Goal: Communication & Community: Answer question/provide support

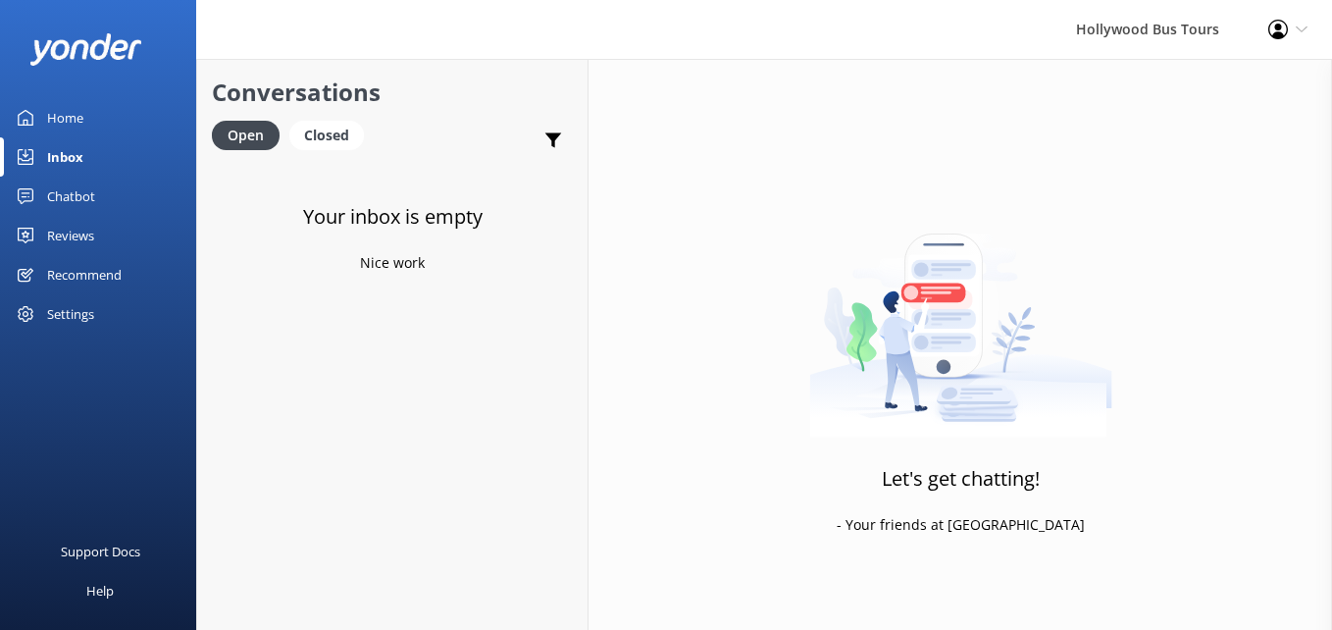
click at [56, 148] on div "Inbox" at bounding box center [65, 156] width 36 height 39
click at [393, 212] on p "Bot: ⚡ Thank you for your message; we are connecting you to a team member who w…" at bounding box center [397, 213] width 286 height 18
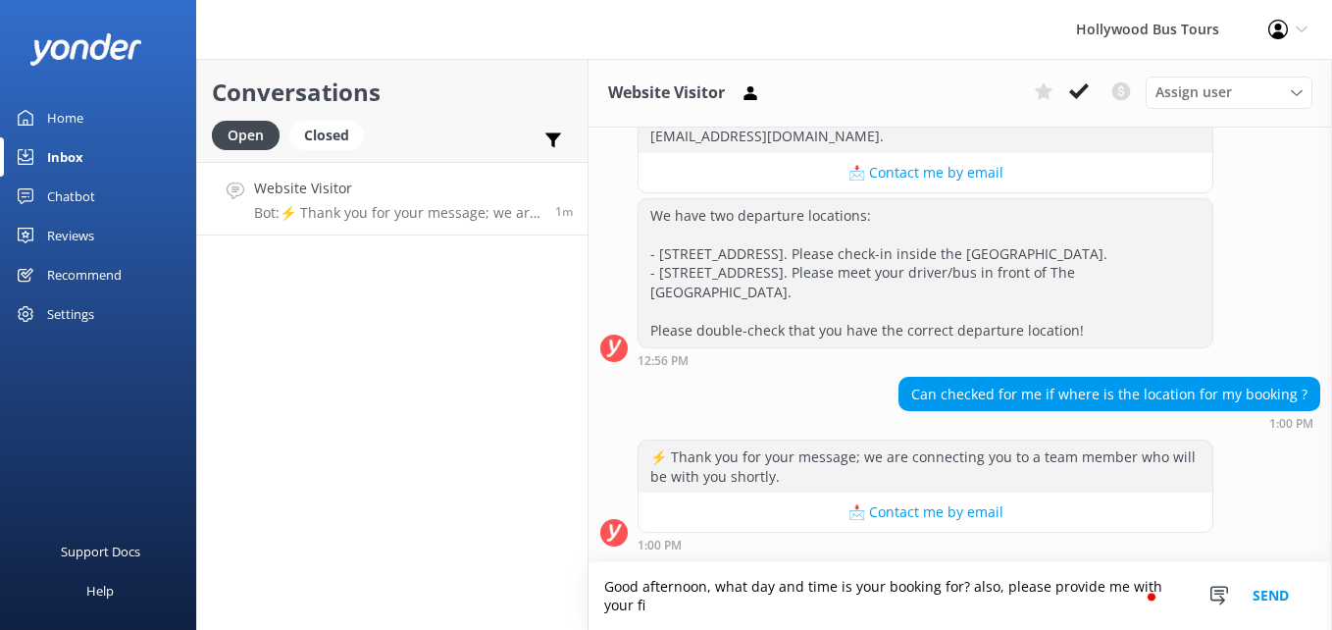
scroll to position [347, 0]
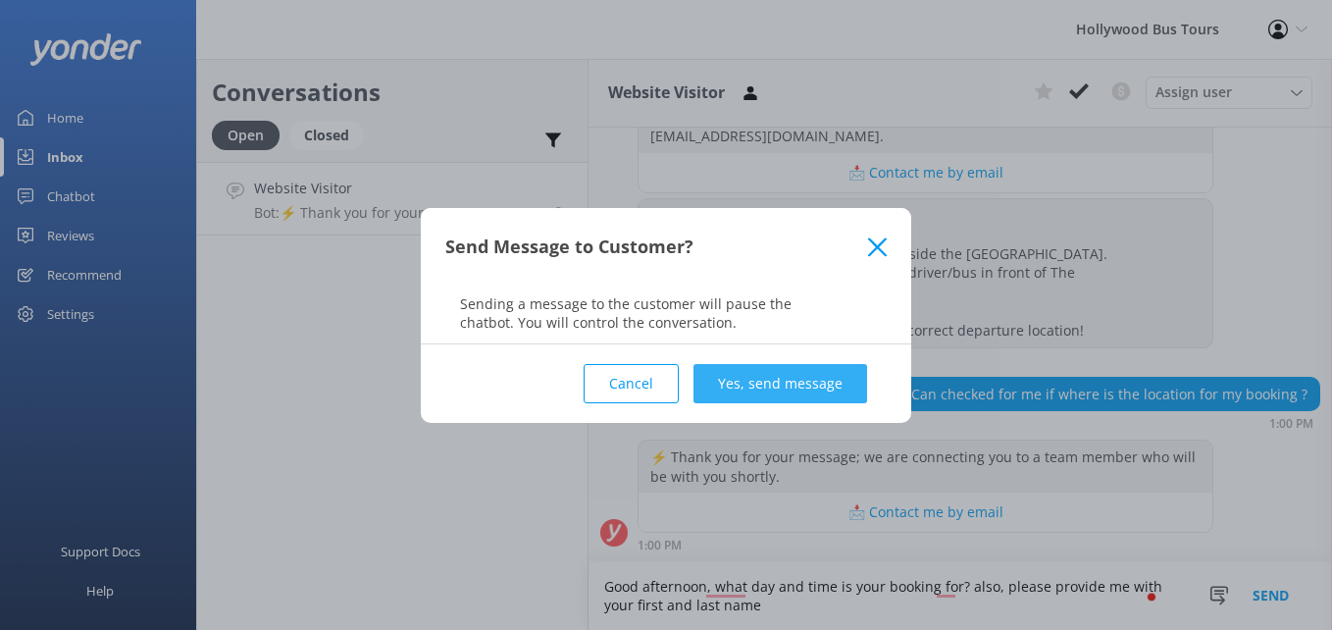
type textarea "Good afternoon, what day and time is your booking for? also, please provide me …"
click at [775, 381] on button "Yes, send message" at bounding box center [781, 383] width 174 height 39
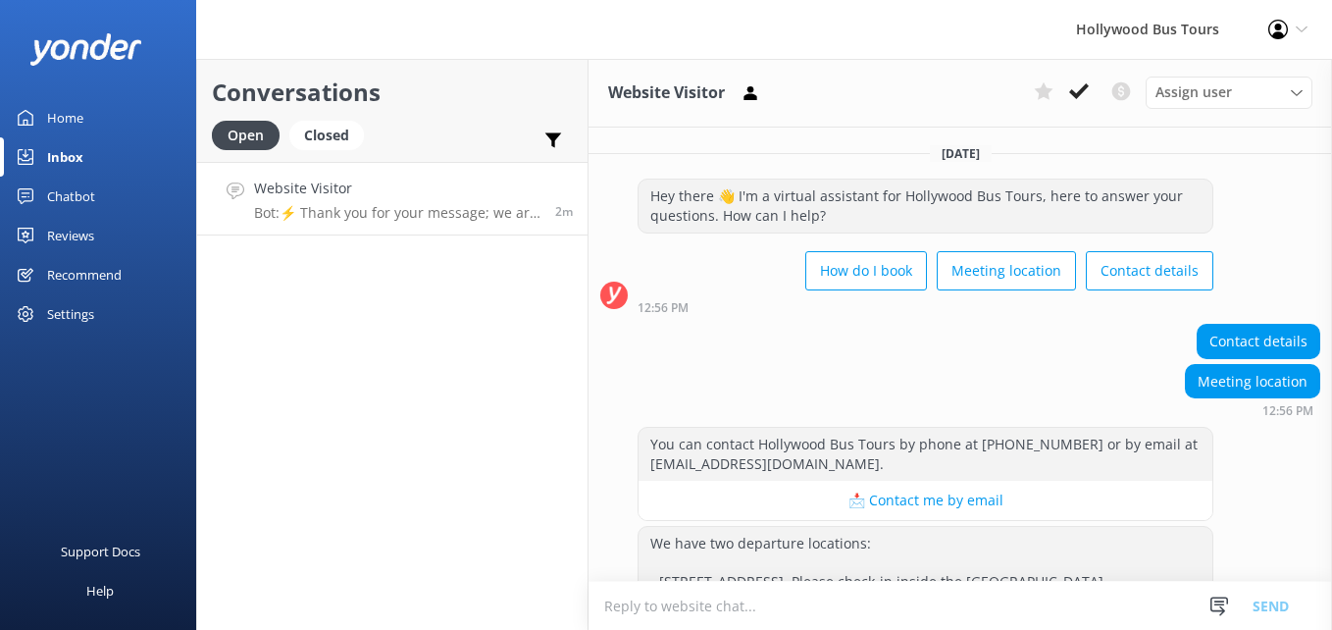
scroll to position [474, 0]
